Goal: Navigation & Orientation: Find specific page/section

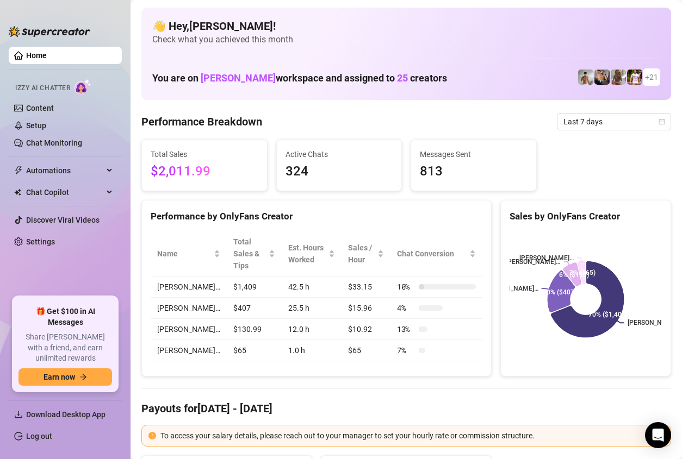
click at [46, 56] on link "Home" at bounding box center [36, 55] width 21 height 9
click at [39, 110] on link "Content" at bounding box center [40, 108] width 28 height 9
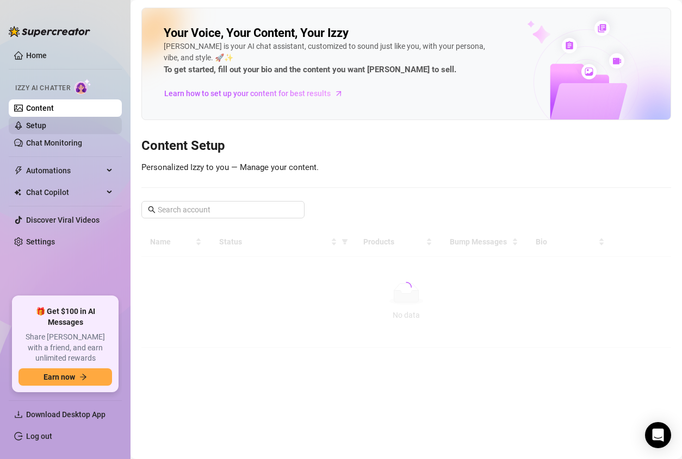
click at [38, 121] on link "Setup" at bounding box center [36, 125] width 20 height 9
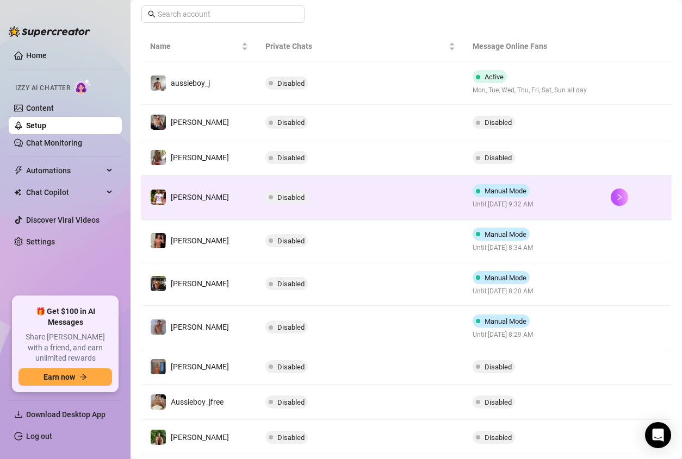
scroll to position [186, 0]
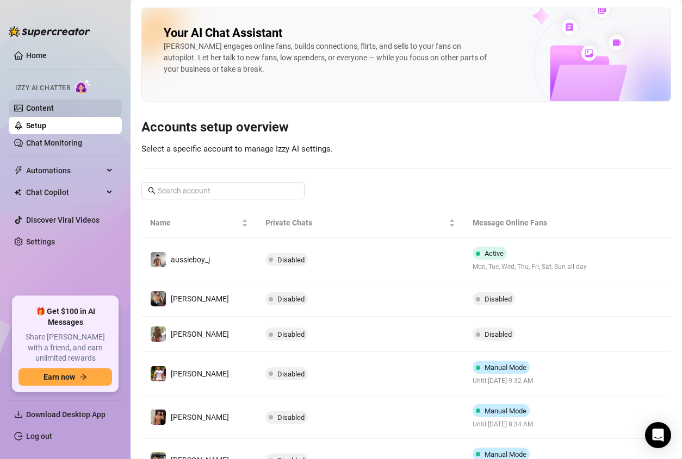
click at [54, 104] on link "Content" at bounding box center [40, 108] width 28 height 9
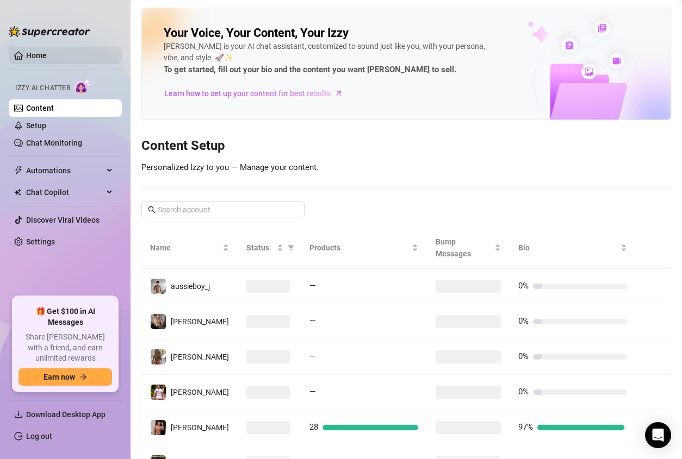
click at [39, 55] on link "Home" at bounding box center [36, 55] width 21 height 9
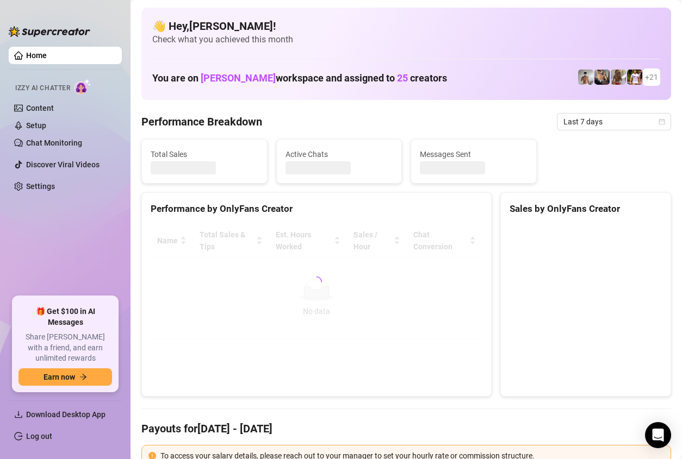
click at [39, 55] on link "Home" at bounding box center [36, 55] width 21 height 9
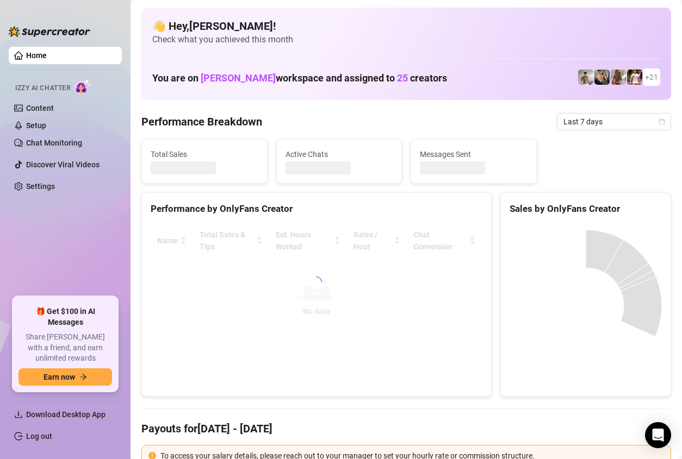
click at [39, 55] on link "Home" at bounding box center [36, 55] width 21 height 9
